Goal: Obtain resource: Download file/media

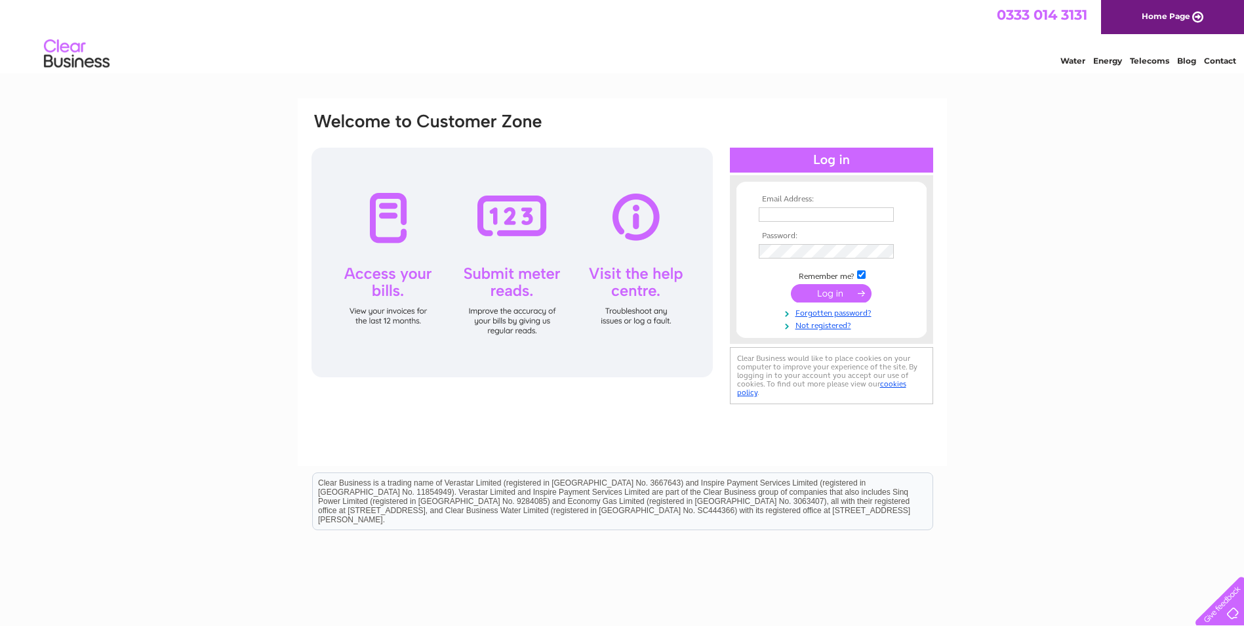
type input "carolyn.campbell@robbresidential.com"
click at [819, 293] on input "submit" at bounding box center [831, 293] width 81 height 18
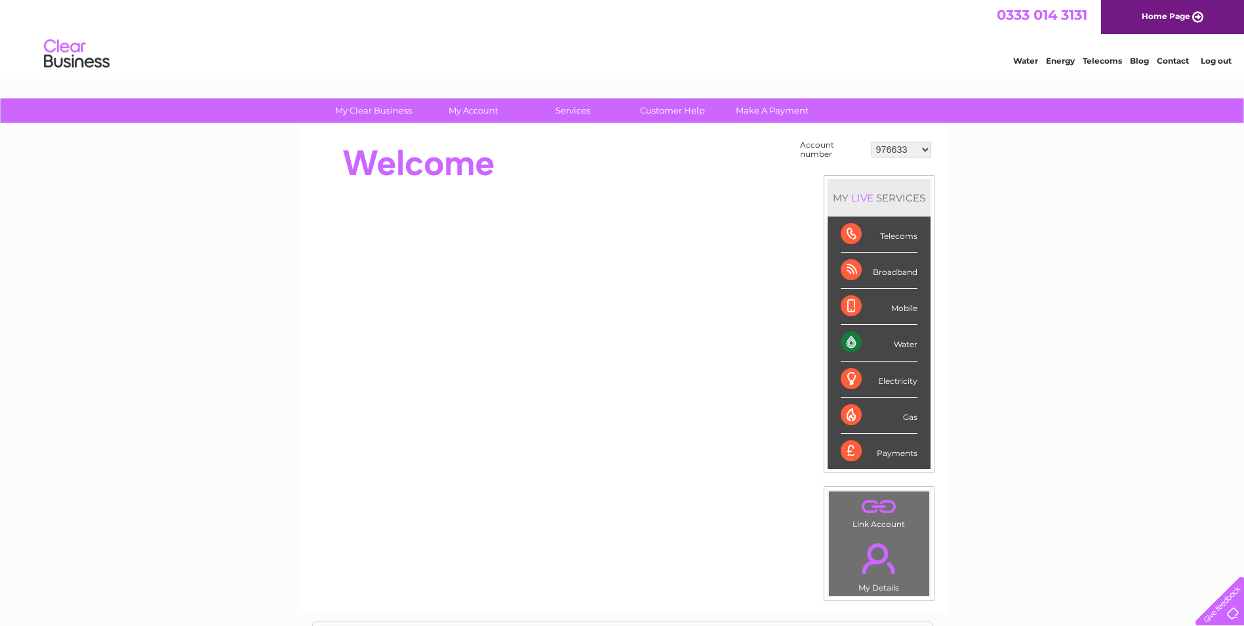
click at [895, 153] on select "976633 30318675" at bounding box center [902, 150] width 60 height 16
click at [635, 167] on div at bounding box center [549, 163] width 478 height 52
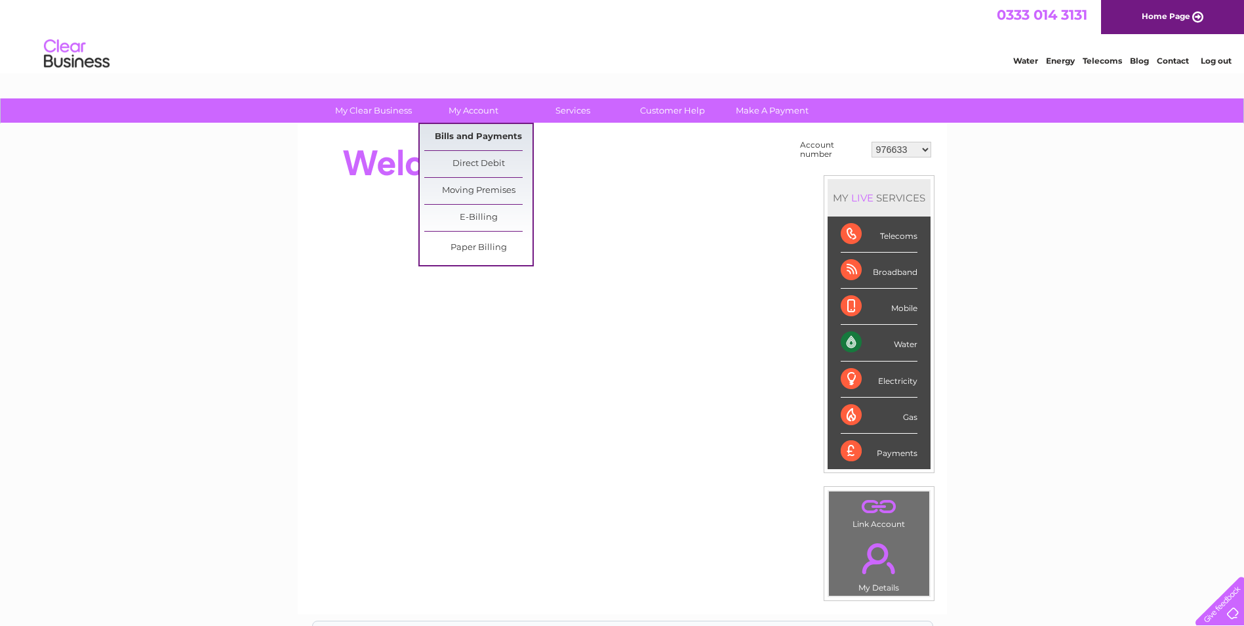
click at [491, 136] on link "Bills and Payments" at bounding box center [478, 137] width 108 height 26
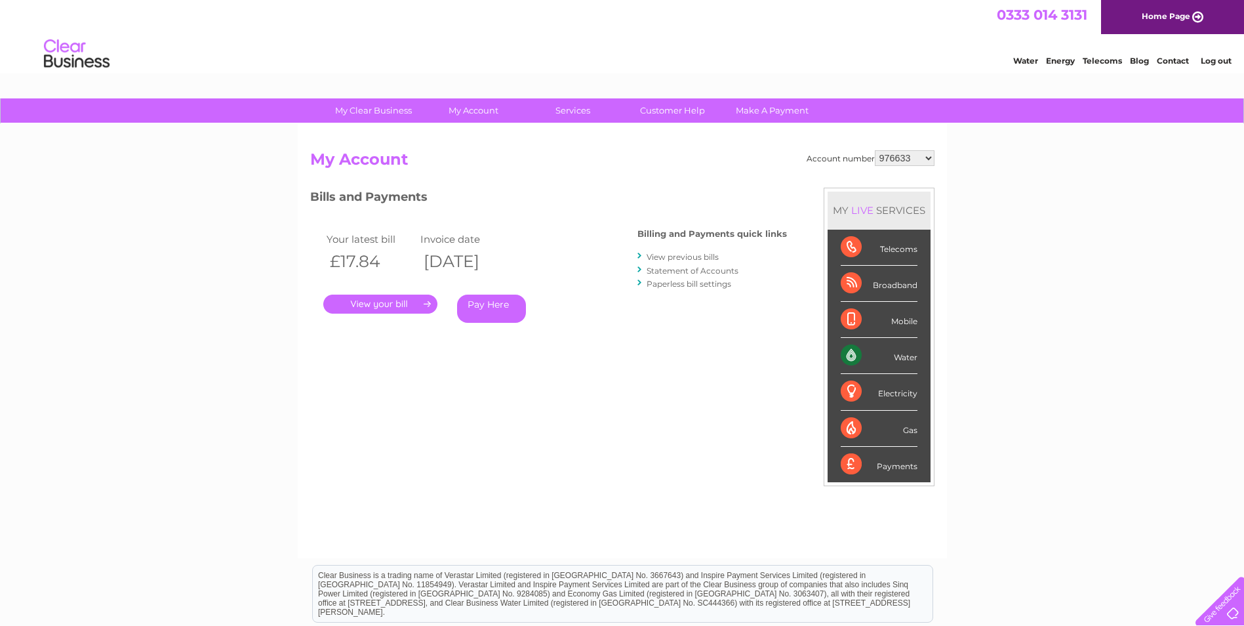
click at [701, 259] on link "View previous bills" at bounding box center [683, 257] width 72 height 10
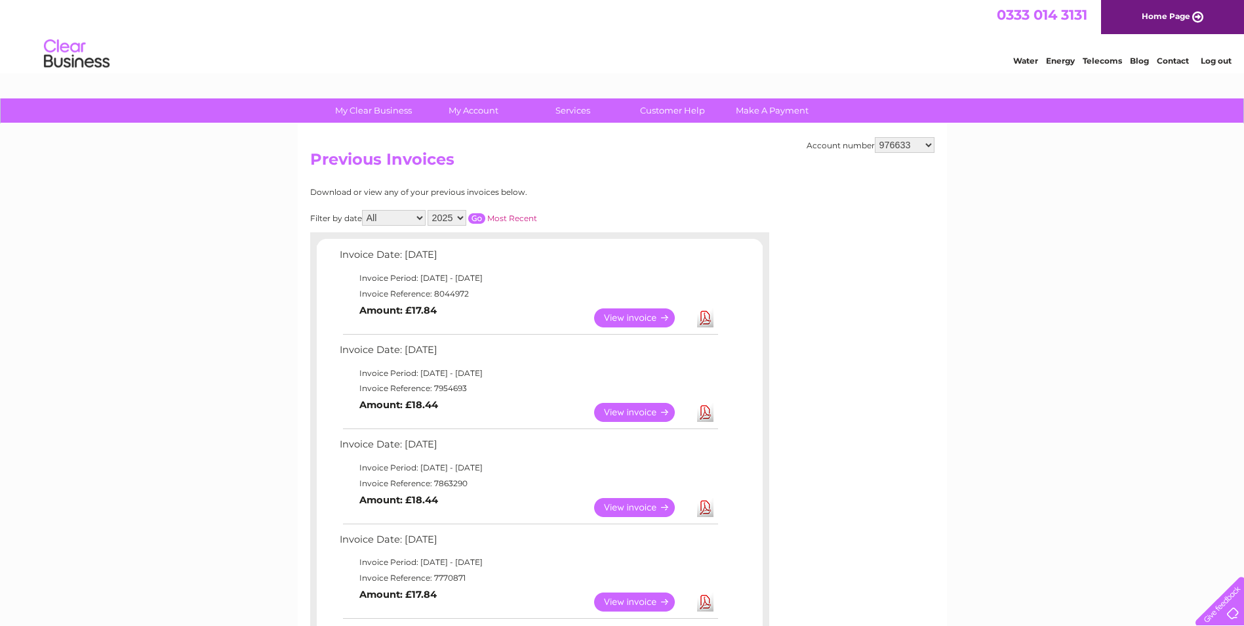
click at [703, 318] on link "Download" at bounding box center [705, 317] width 16 height 19
click at [825, 72] on div "Water Energy Telecoms Blog Contact Log out" at bounding box center [622, 55] width 1244 height 43
click at [899, 148] on select "976633 30318675" at bounding box center [905, 145] width 60 height 16
select select "30318675"
click at [875, 137] on select "976633 30318675" at bounding box center [905, 145] width 60 height 16
